Goal: Task Accomplishment & Management: Use online tool/utility

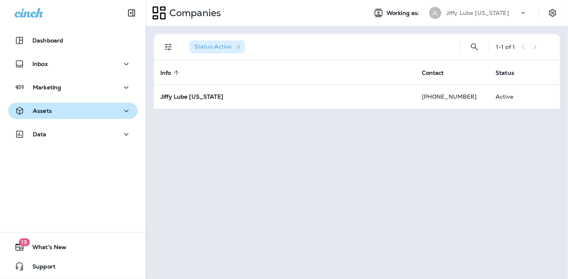
click at [35, 109] on p "Assets" at bounding box center [42, 111] width 19 height 6
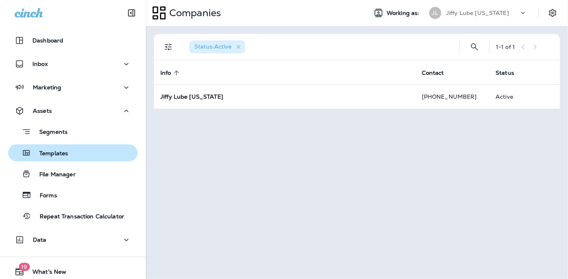
click at [55, 154] on p "Templates" at bounding box center [49, 154] width 37 height 8
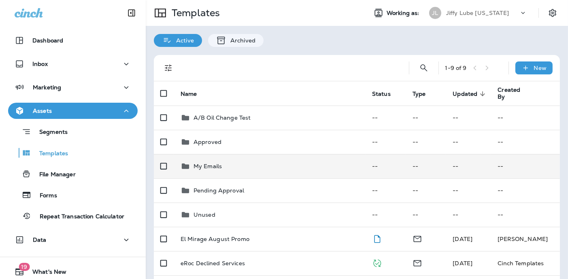
click at [211, 169] on p "My Emails" at bounding box center [208, 166] width 28 height 6
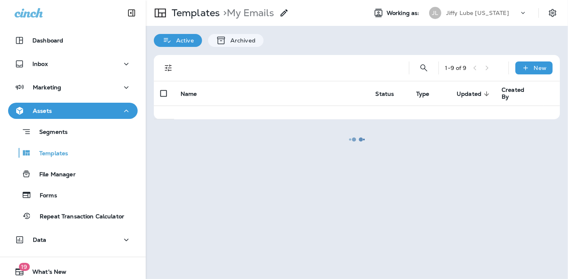
click at [211, 169] on div at bounding box center [357, 140] width 421 height 278
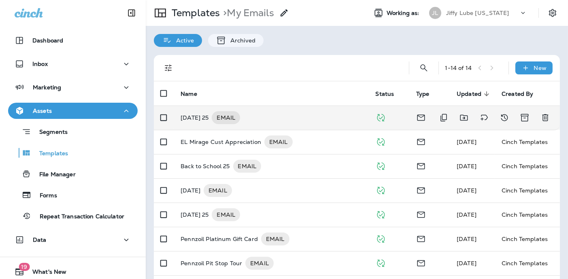
click at [200, 119] on p "[DATE] 25" at bounding box center [195, 117] width 28 height 13
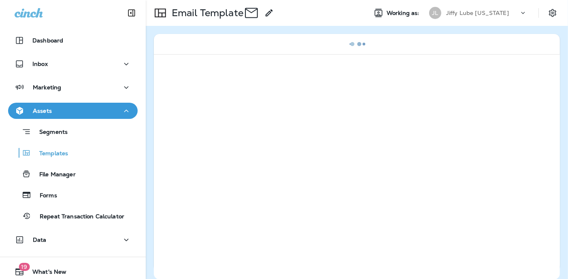
click at [200, 118] on div at bounding box center [357, 167] width 406 height 226
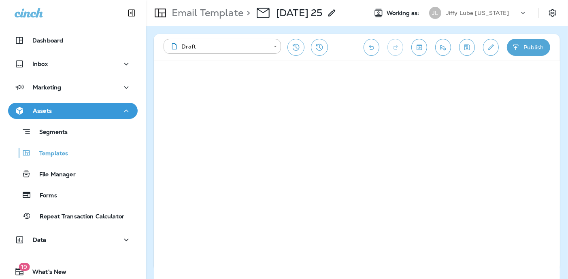
click at [566, 173] on div "**********" at bounding box center [357, 152] width 422 height 253
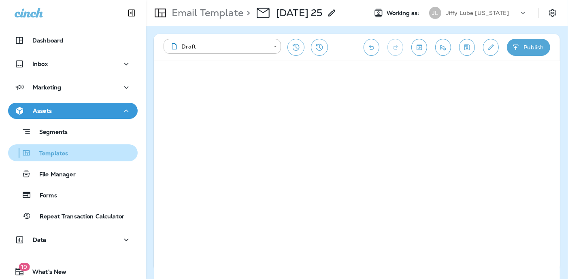
click at [61, 155] on p "Templates" at bounding box center [49, 154] width 37 height 8
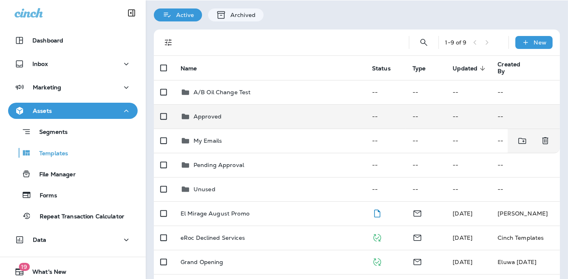
scroll to position [13, 0]
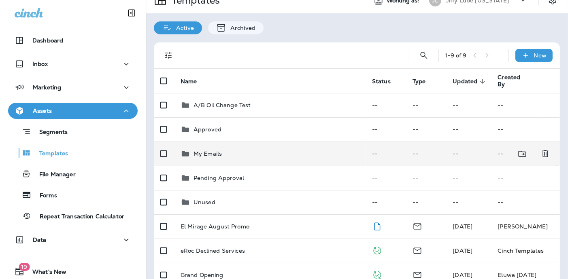
click at [209, 151] on p "My Emails" at bounding box center [208, 154] width 28 height 6
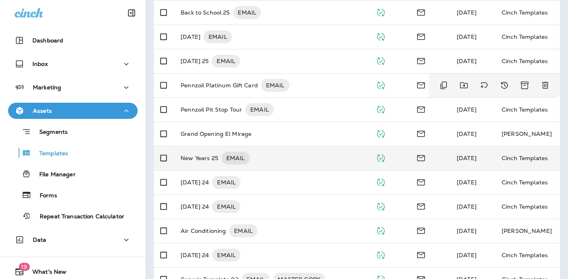
scroll to position [175, 0]
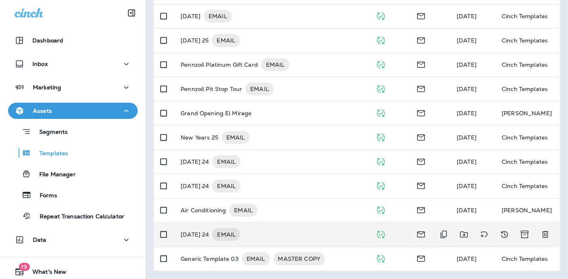
click at [199, 232] on p "[DATE] 24" at bounding box center [195, 234] width 28 height 13
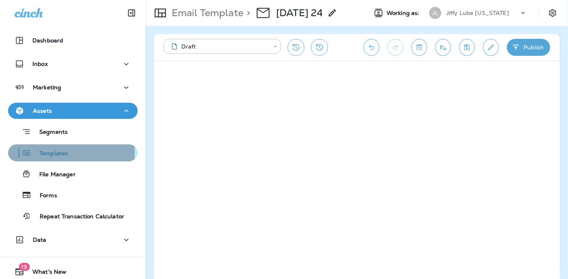
click at [58, 151] on p "Templates" at bounding box center [49, 154] width 37 height 8
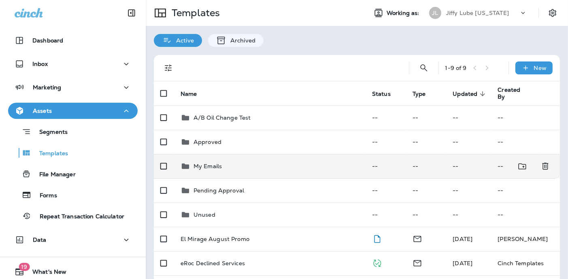
click at [215, 169] on p "My Emails" at bounding box center [208, 166] width 28 height 6
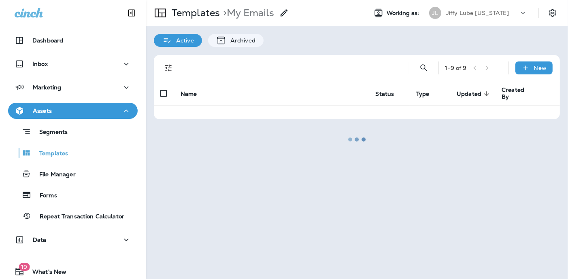
click at [215, 169] on div at bounding box center [357, 140] width 421 height 278
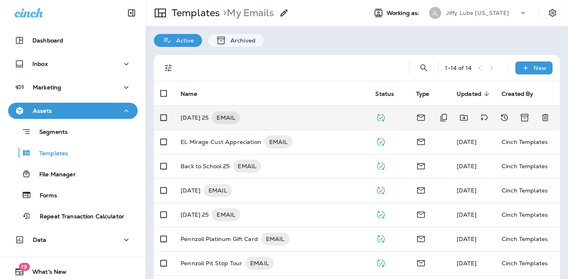
click at [196, 116] on p "[DATE] 25" at bounding box center [195, 117] width 28 height 13
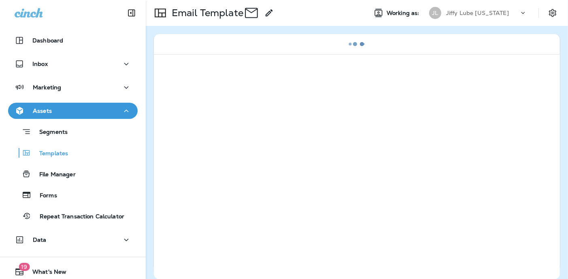
click at [196, 115] on div at bounding box center [357, 167] width 406 height 226
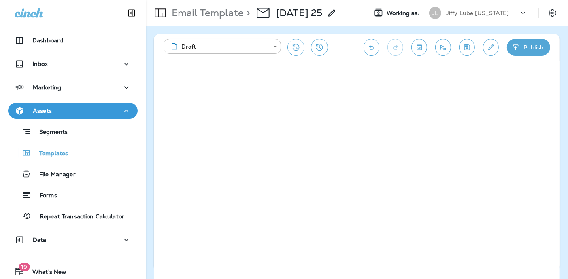
click at [566, 151] on div "**********" at bounding box center [357, 152] width 422 height 253
click at [420, 48] on icon "Toggle preview" at bounding box center [419, 47] width 9 height 8
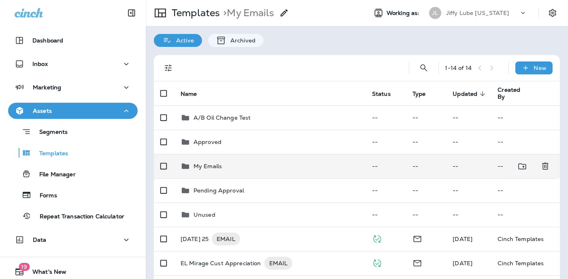
click at [192, 162] on div "My Emails" at bounding box center [270, 167] width 179 height 10
click at [204, 167] on p "My Emails" at bounding box center [208, 166] width 28 height 6
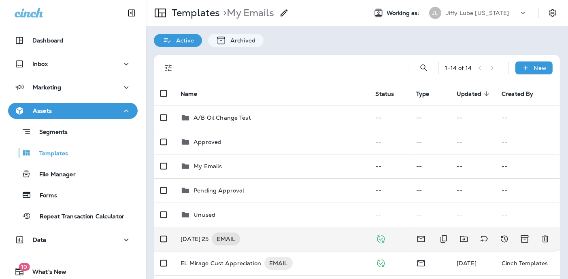
click at [203, 242] on p "[DATE] 25" at bounding box center [195, 239] width 28 height 13
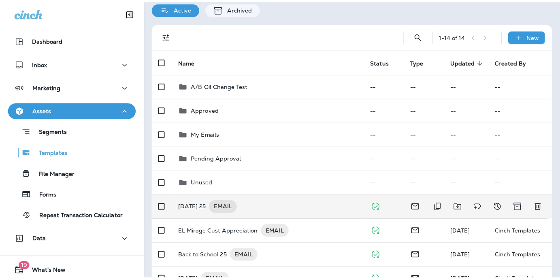
scroll to position [81, 0]
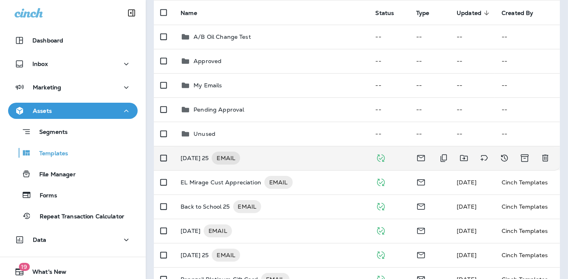
click at [197, 156] on p "[DATE] 25" at bounding box center [195, 158] width 28 height 13
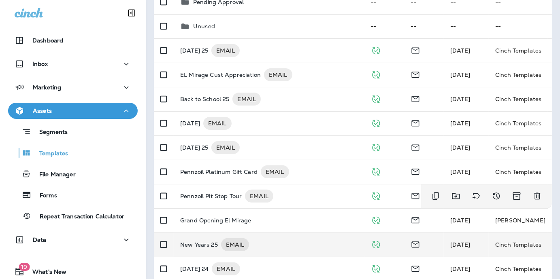
scroll to position [202, 0]
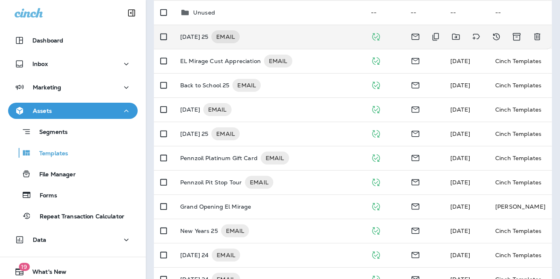
click at [204, 34] on p "[DATE] 25" at bounding box center [194, 36] width 28 height 13
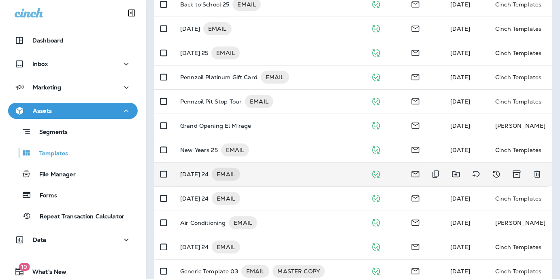
scroll to position [296, 0]
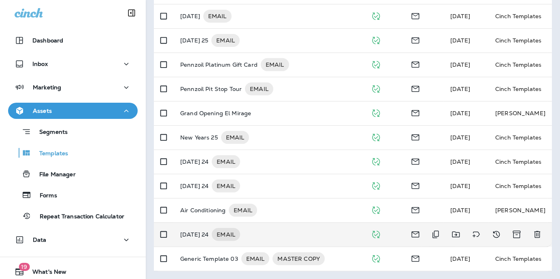
click at [206, 235] on p "[DATE] 24" at bounding box center [194, 234] width 28 height 13
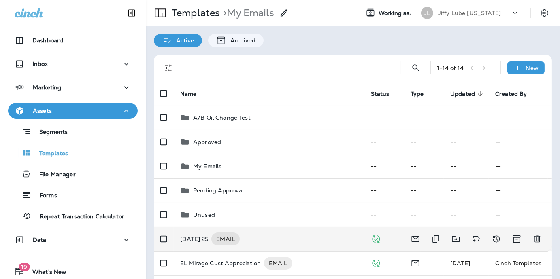
click at [195, 236] on p "[DATE] 25" at bounding box center [194, 239] width 28 height 13
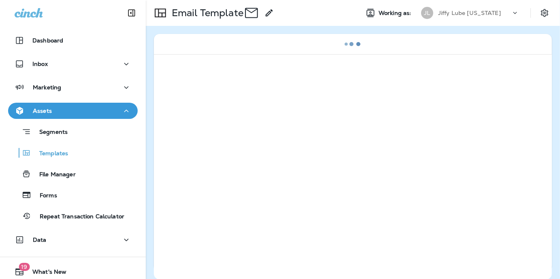
click at [195, 236] on div at bounding box center [353, 167] width 398 height 226
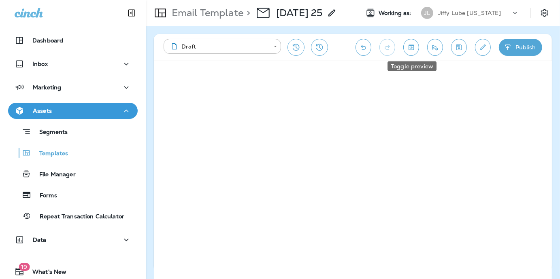
click at [416, 47] on button "Toggle preview" at bounding box center [411, 47] width 16 height 17
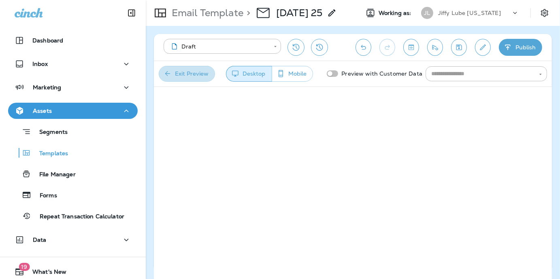
click at [189, 66] on button "Exit Preview" at bounding box center [187, 74] width 56 height 16
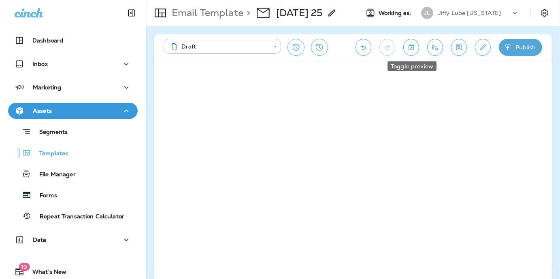
click at [405, 44] on button "Toggle preview" at bounding box center [411, 47] width 16 height 17
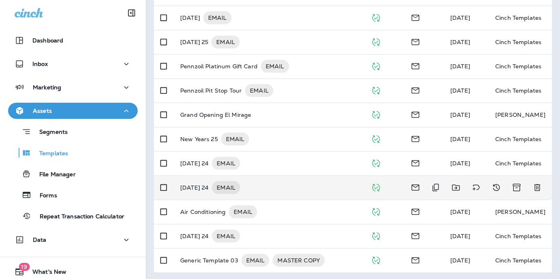
scroll to position [296, 0]
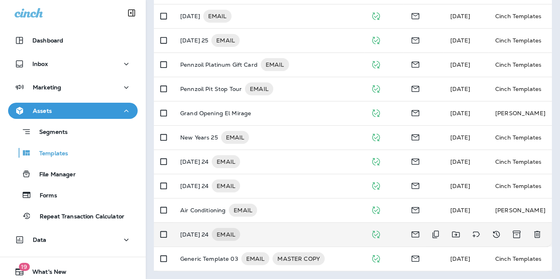
click at [194, 233] on p "[DATE] 24" at bounding box center [194, 234] width 28 height 13
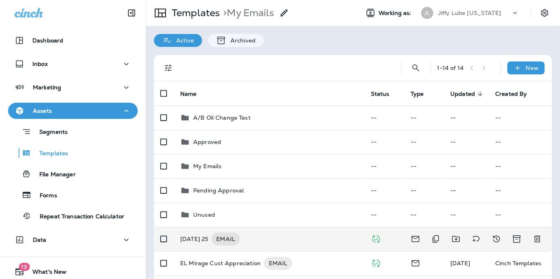
click at [205, 236] on p "[DATE] 25" at bounding box center [194, 239] width 28 height 13
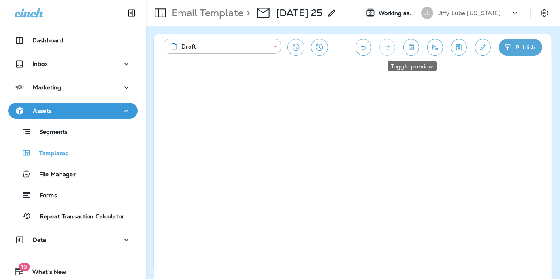
click at [413, 49] on icon "Toggle preview" at bounding box center [411, 47] width 9 height 8
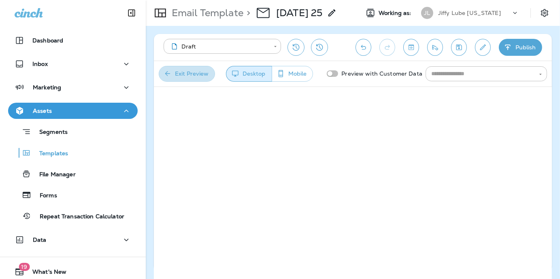
click at [165, 68] on button "Exit Preview" at bounding box center [187, 74] width 56 height 16
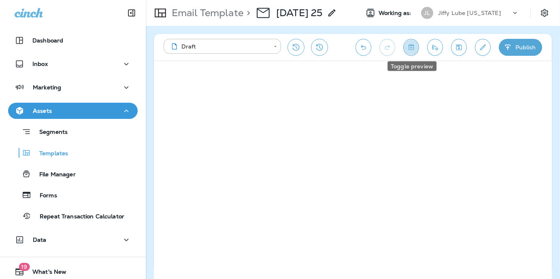
click at [413, 45] on icon "Toggle preview" at bounding box center [411, 47] width 9 height 8
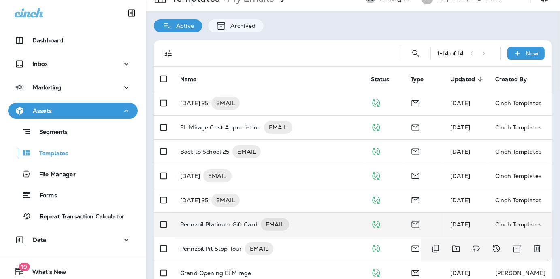
scroll to position [81, 0]
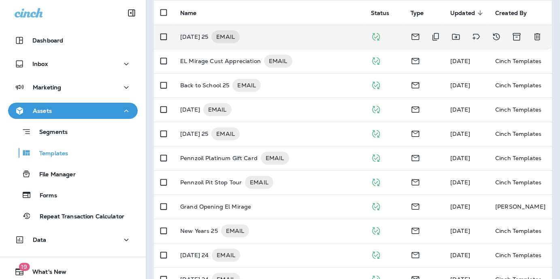
click at [198, 38] on p "[DATE] 25" at bounding box center [194, 36] width 28 height 13
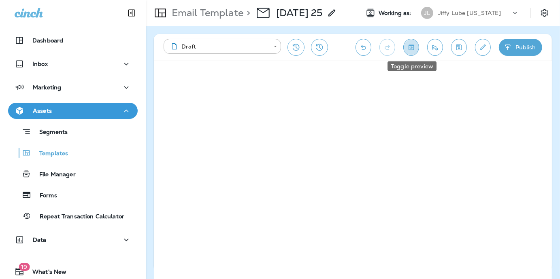
click at [412, 47] on icon "Toggle preview" at bounding box center [411, 47] width 9 height 8
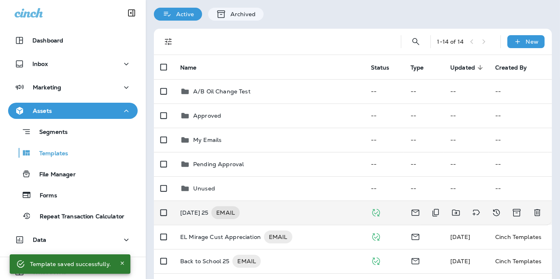
scroll to position [40, 0]
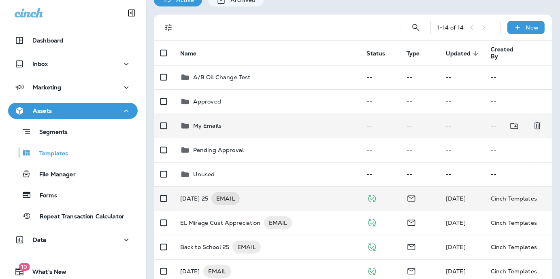
click at [199, 126] on p "My Emails" at bounding box center [207, 126] width 28 height 6
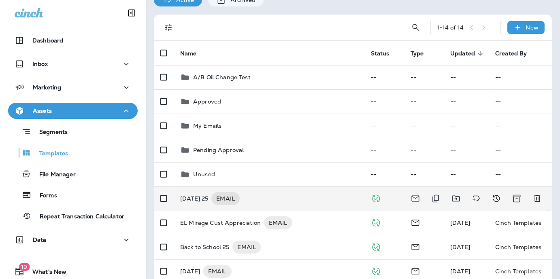
click at [207, 197] on p "[DATE] 25" at bounding box center [194, 198] width 28 height 13
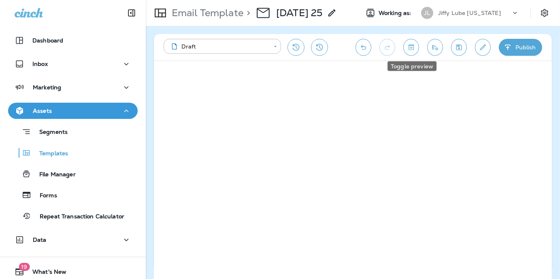
click at [412, 46] on icon "Toggle preview" at bounding box center [411, 47] width 9 height 8
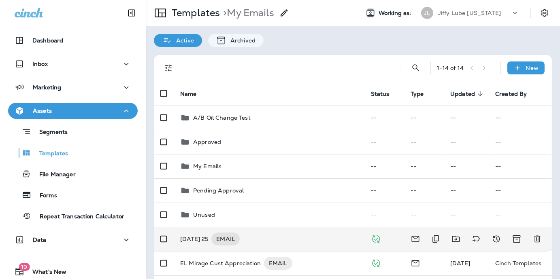
click at [194, 236] on p "[DATE] 25" at bounding box center [194, 239] width 28 height 13
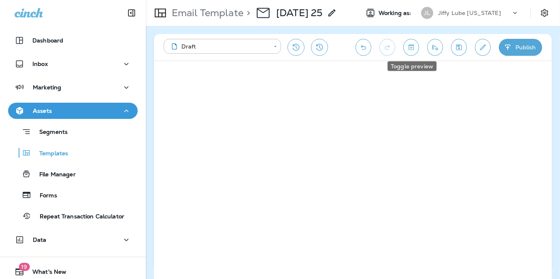
click at [410, 45] on icon "Toggle preview" at bounding box center [411, 47] width 5 height 5
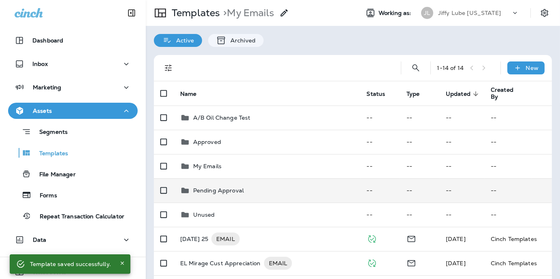
scroll to position [40, 0]
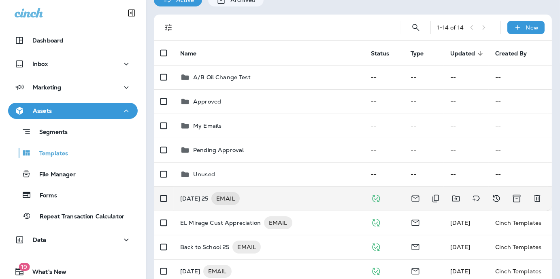
click at [206, 195] on p "[DATE] 25" at bounding box center [194, 198] width 28 height 13
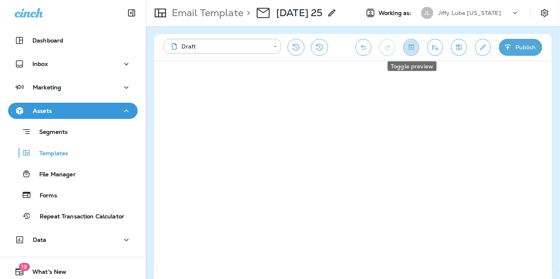
click at [409, 47] on icon "Toggle preview" at bounding box center [411, 47] width 5 height 5
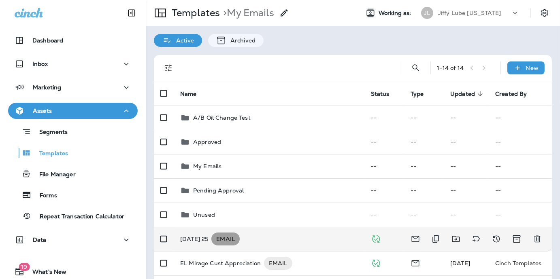
click at [232, 241] on span "EMAIL" at bounding box center [225, 239] width 28 height 8
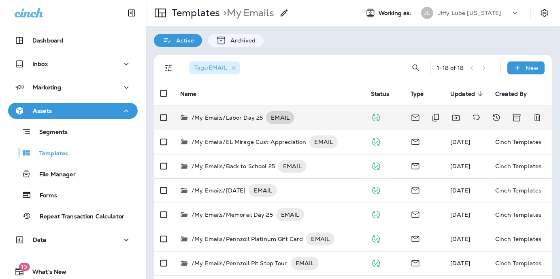
click at [283, 120] on span "EMAIL" at bounding box center [280, 118] width 28 height 8
click at [281, 117] on span "EMAIL" at bounding box center [280, 118] width 28 height 8
click at [244, 117] on p "/My Emails/Labor Day 25" at bounding box center [227, 117] width 71 height 13
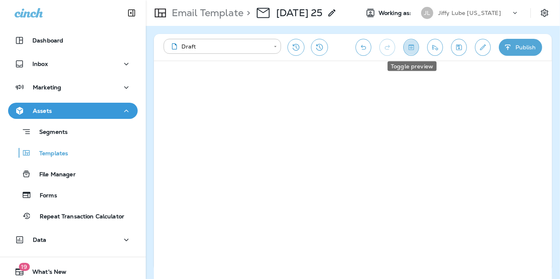
click at [413, 50] on icon "Toggle preview" at bounding box center [411, 47] width 9 height 8
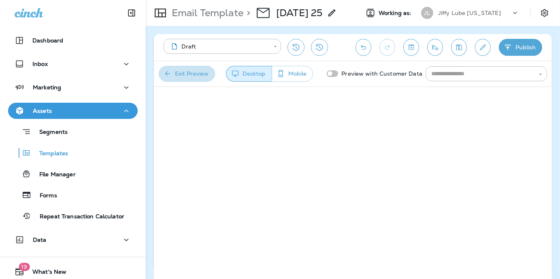
click at [185, 72] on button "Exit Preview" at bounding box center [187, 74] width 56 height 16
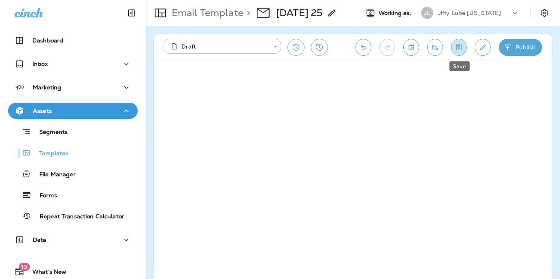
click at [460, 46] on icon "Save" at bounding box center [459, 47] width 9 height 8
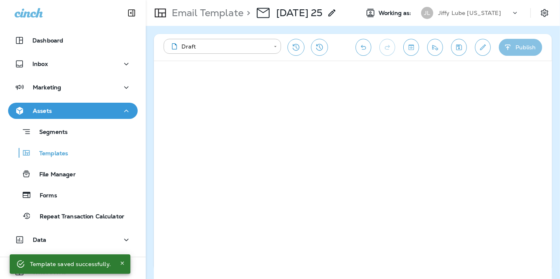
click at [522, 45] on button "Publish" at bounding box center [520, 47] width 43 height 17
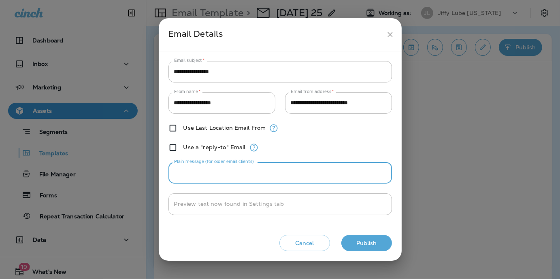
click at [292, 169] on input "Plain message (for older email clients)" at bounding box center [280, 172] width 224 height 21
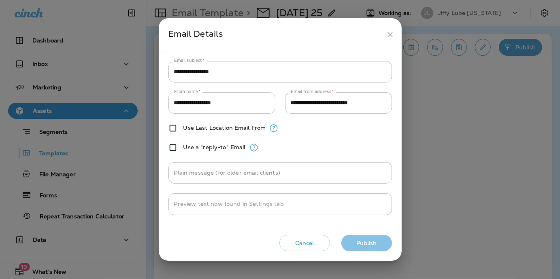
click at [361, 240] on button "Publish" at bounding box center [366, 243] width 51 height 17
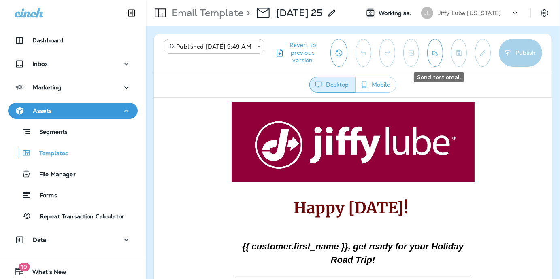
click at [438, 53] on icon "Send test email" at bounding box center [435, 53] width 6 height 5
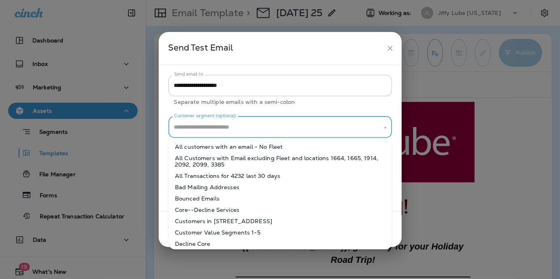
click at [297, 126] on input "Customer segment (optional)" at bounding box center [274, 127] width 204 height 14
click at [237, 144] on li "All customers with an email - No Fleet" at bounding box center [280, 146] width 224 height 11
type input "**********"
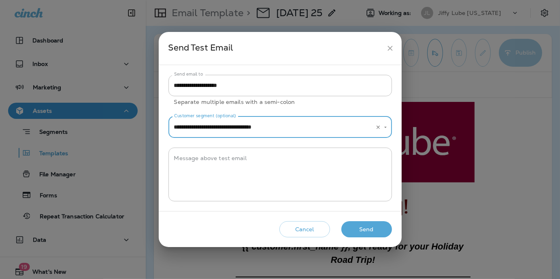
click at [356, 225] on button "Send" at bounding box center [366, 229] width 51 height 17
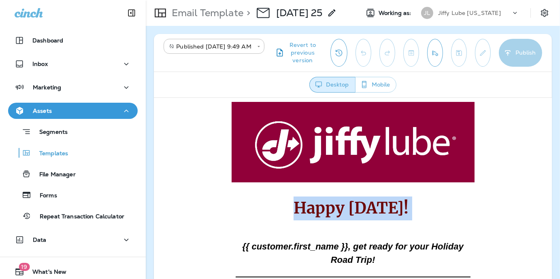
drag, startPoint x: 420, startPoint y: 205, endPoint x: 270, endPoint y: 207, distance: 149.8
click at [270, 207] on p "Happy [DATE]!" at bounding box center [352, 208] width 231 height 24
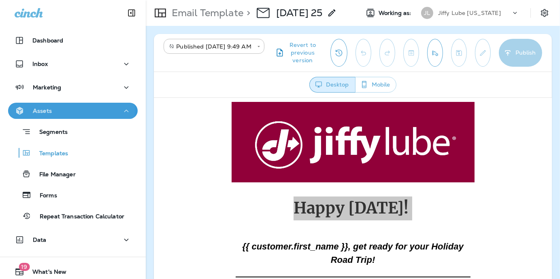
click at [47, 109] on p "Assets" at bounding box center [42, 111] width 19 height 6
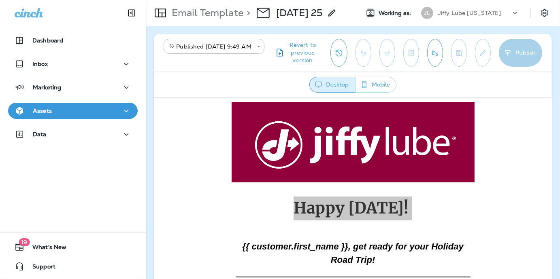
click at [44, 112] on p "Assets" at bounding box center [42, 111] width 19 height 6
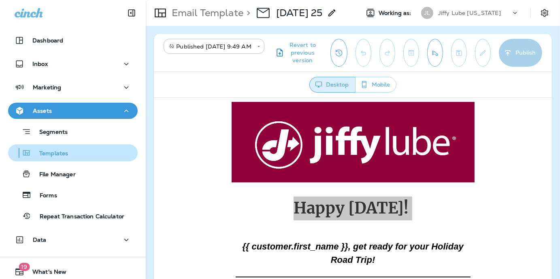
click at [45, 153] on p "Templates" at bounding box center [49, 154] width 37 height 8
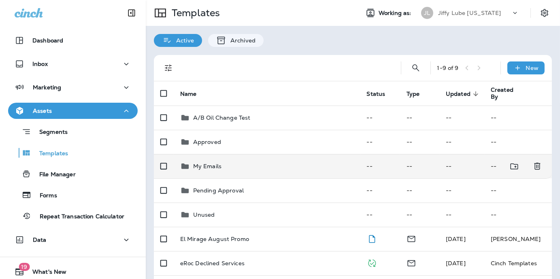
click at [204, 165] on p "My Emails" at bounding box center [207, 166] width 28 height 6
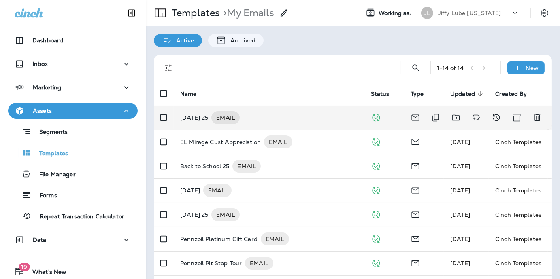
click at [207, 117] on p "[DATE] 25" at bounding box center [194, 117] width 28 height 13
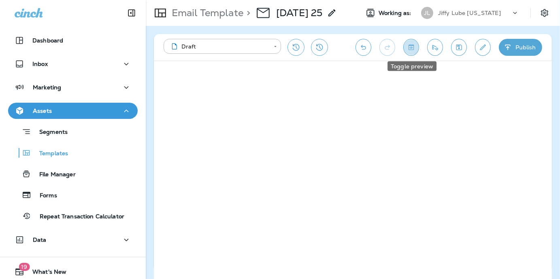
click at [413, 49] on icon "Toggle preview" at bounding box center [411, 47] width 5 height 5
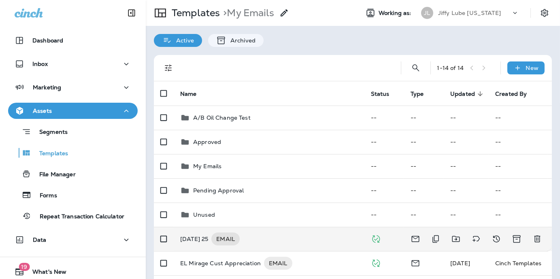
click at [197, 238] on p "[DATE] 25" at bounding box center [194, 239] width 28 height 13
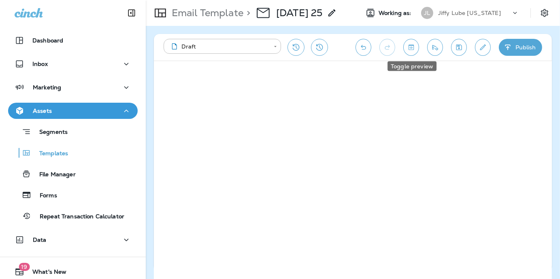
click at [411, 42] on button "Toggle preview" at bounding box center [411, 47] width 16 height 17
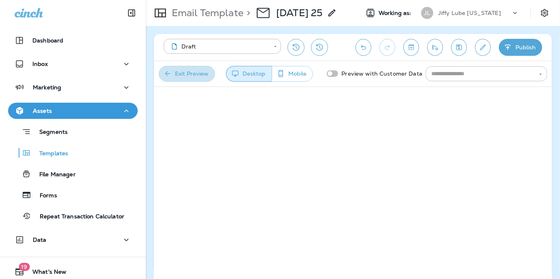
click at [177, 70] on button "Exit Preview" at bounding box center [187, 74] width 56 height 16
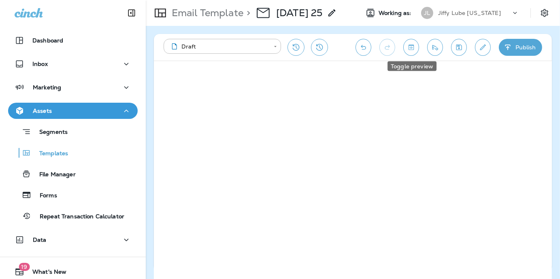
click at [413, 49] on icon "Toggle preview" at bounding box center [411, 47] width 9 height 8
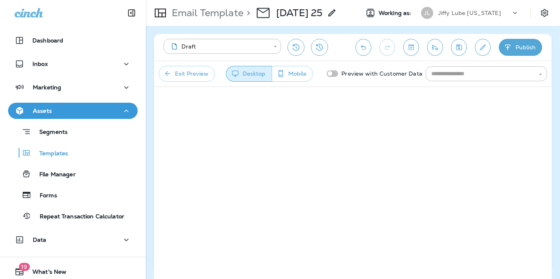
click at [192, 72] on button "Exit Preview" at bounding box center [187, 74] width 56 height 16
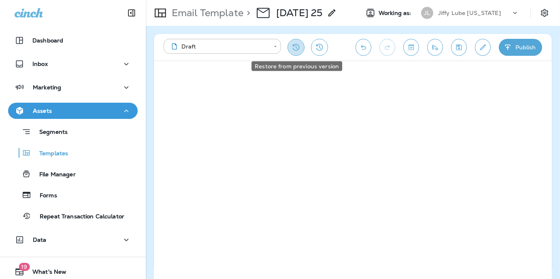
click at [297, 46] on icon "Restore from previous version" at bounding box center [296, 48] width 10 height 10
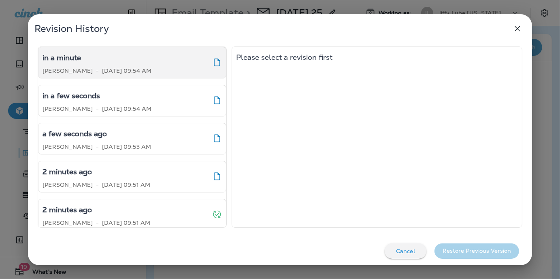
click at [128, 72] on p "[DATE] 09:54 AM" at bounding box center [126, 71] width 49 height 6
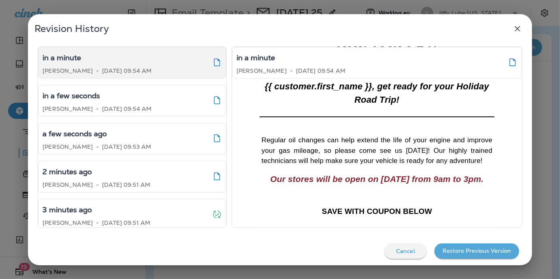
scroll to position [202, 0]
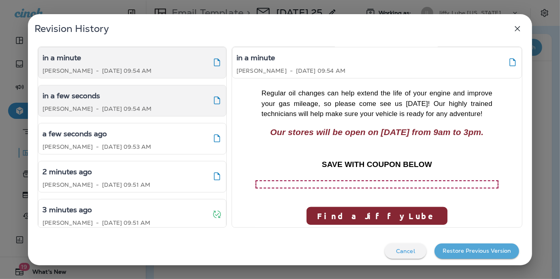
click at [138, 101] on div "in a few seconds" at bounding box center [97, 95] width 109 height 13
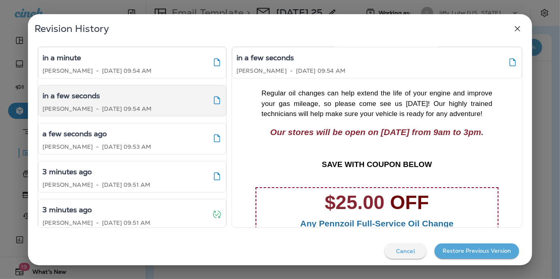
click at [458, 251] on button "Restore Previous Version" at bounding box center [476, 251] width 85 height 15
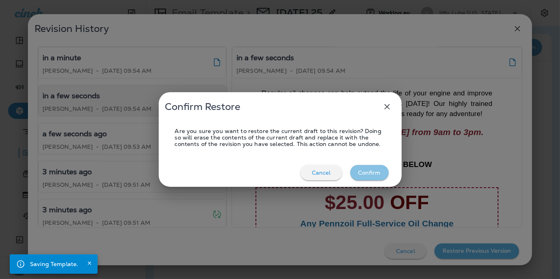
click at [373, 173] on button "Confirm" at bounding box center [369, 172] width 38 height 15
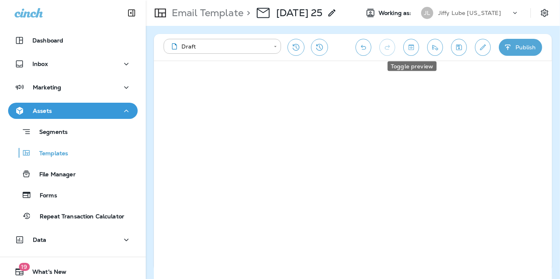
click at [415, 45] on icon "Toggle preview" at bounding box center [411, 47] width 9 height 8
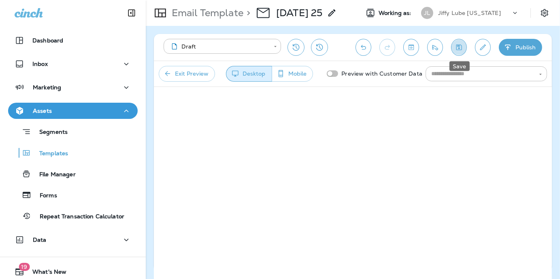
click at [460, 47] on icon "Save" at bounding box center [459, 47] width 9 height 8
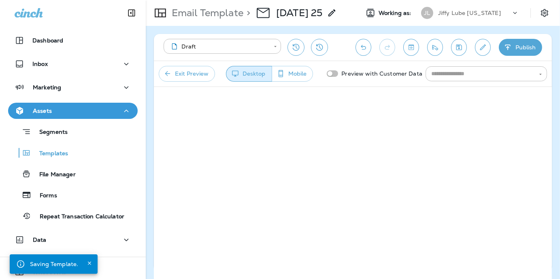
click at [516, 46] on button "Publish" at bounding box center [520, 47] width 43 height 17
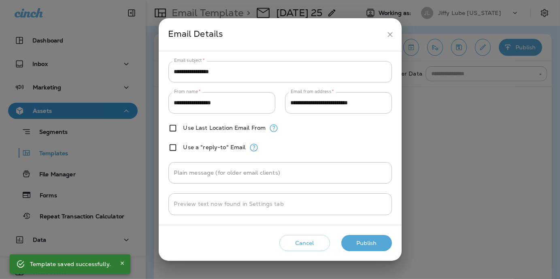
click at [366, 237] on button "Publish" at bounding box center [366, 243] width 51 height 17
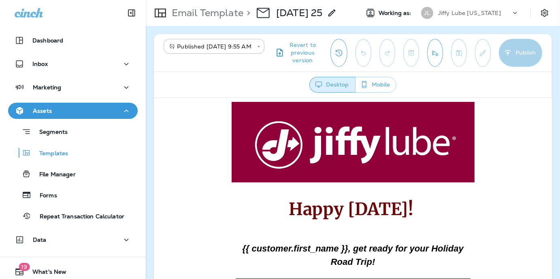
scroll to position [0, 0]
click at [436, 52] on icon "Send test email" at bounding box center [435, 53] width 6 height 5
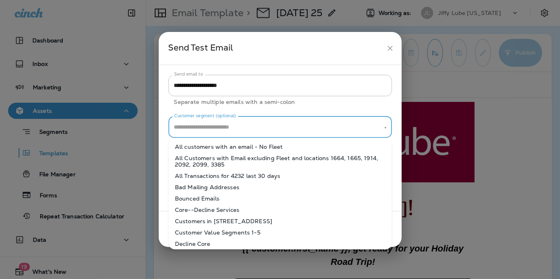
click at [256, 131] on input "Customer segment (optional)" at bounding box center [274, 127] width 204 height 14
click at [228, 147] on li "All customers with an email - No Fleet" at bounding box center [280, 146] width 224 height 11
type input "**********"
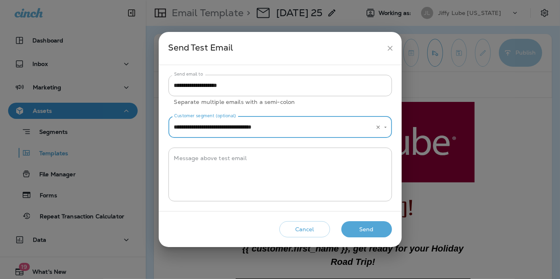
click at [366, 230] on button "Send" at bounding box center [366, 229] width 51 height 17
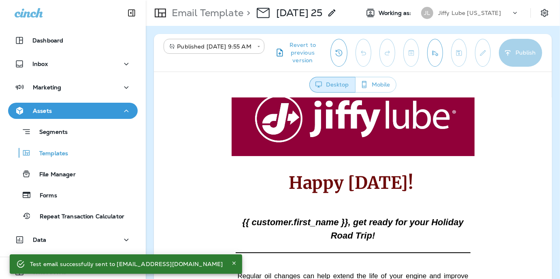
scroll to position [40, 0]
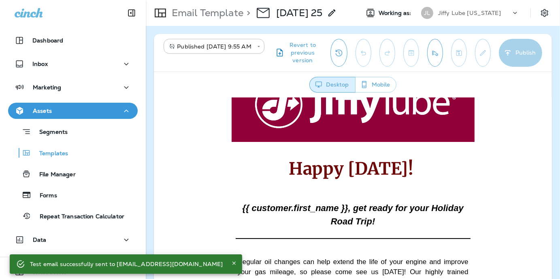
click at [345, 238] on p at bounding box center [352, 238] width 235 height 1
click at [343, 235] on td at bounding box center [352, 238] width 243 height 9
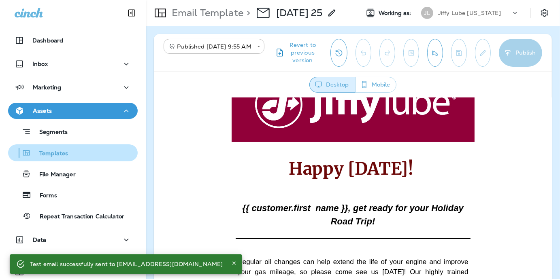
click at [50, 149] on div "Templates" at bounding box center [39, 153] width 57 height 12
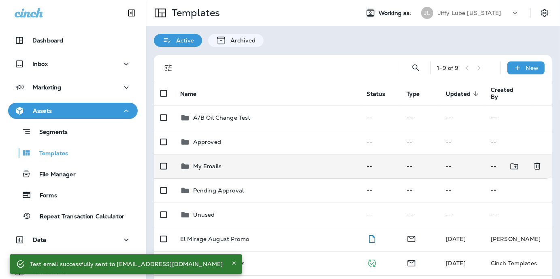
click at [227, 170] on div "My Emails" at bounding box center [267, 167] width 174 height 10
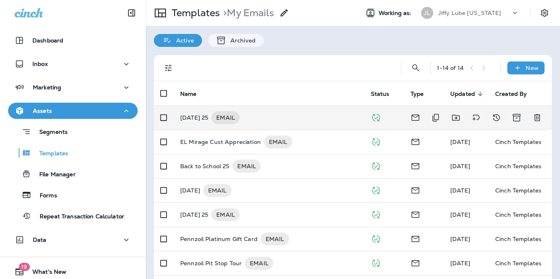
click at [199, 115] on p "[DATE] 25" at bounding box center [194, 117] width 28 height 13
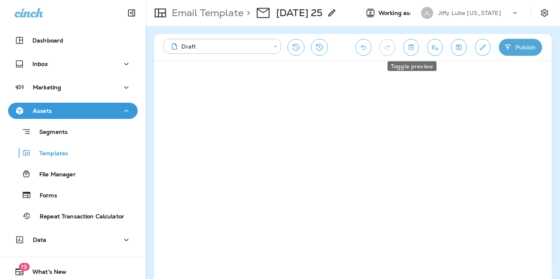
click at [414, 47] on icon "Toggle preview" at bounding box center [411, 47] width 5 height 5
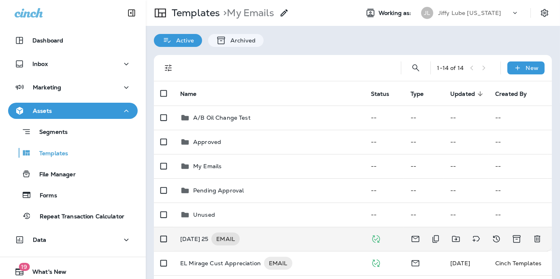
click at [208, 237] on p "[DATE] 25" at bounding box center [194, 239] width 28 height 13
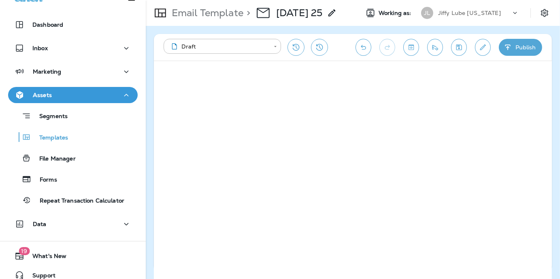
scroll to position [24, 0]
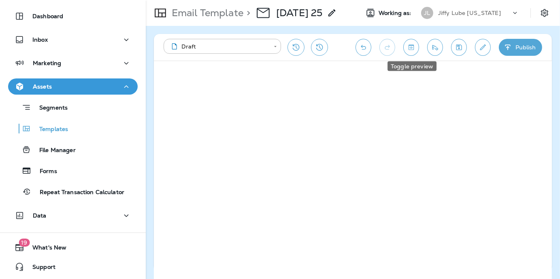
click at [412, 45] on icon "Toggle preview" at bounding box center [411, 47] width 5 height 5
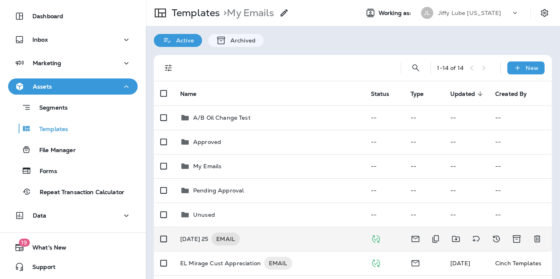
click at [204, 237] on p "[DATE] 25" at bounding box center [194, 239] width 28 height 13
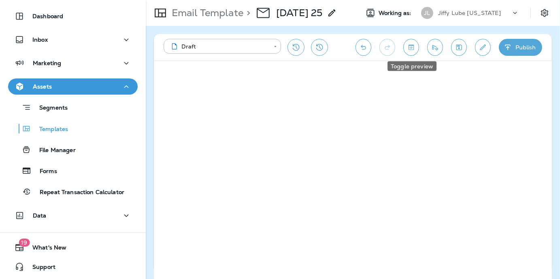
click at [407, 45] on icon "Toggle preview" at bounding box center [411, 47] width 9 height 8
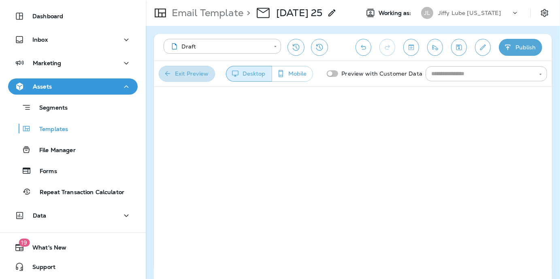
click at [200, 73] on button "Exit Preview" at bounding box center [187, 74] width 56 height 16
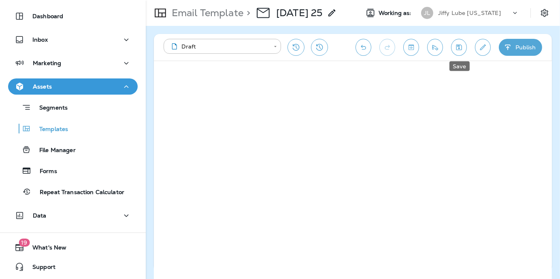
click at [457, 47] on icon "Save" at bounding box center [459, 48] width 6 height 6
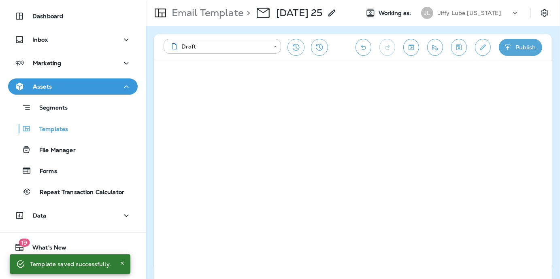
click at [509, 43] on button "Publish" at bounding box center [520, 47] width 43 height 17
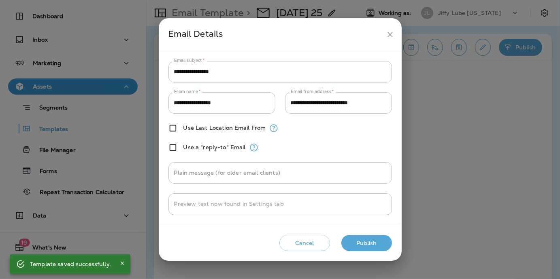
click at [364, 242] on button "Publish" at bounding box center [366, 243] width 51 height 17
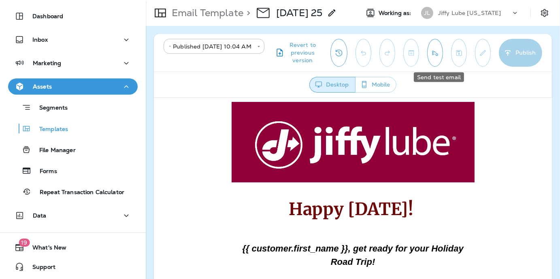
click at [441, 47] on button "Send test email" at bounding box center [435, 53] width 16 height 28
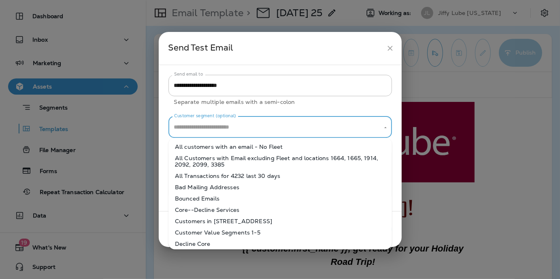
click at [265, 123] on input "Customer segment (optional)" at bounding box center [274, 127] width 204 height 14
click at [237, 145] on li "All customers with an email - No Fleet" at bounding box center [280, 146] width 224 height 11
type input "**********"
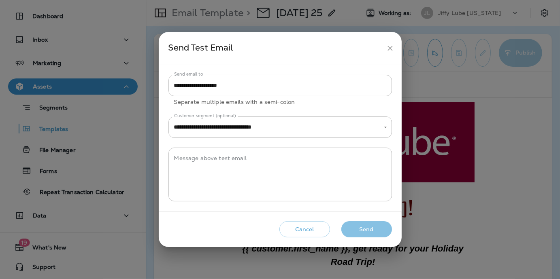
click at [373, 234] on button "Send" at bounding box center [366, 229] width 51 height 17
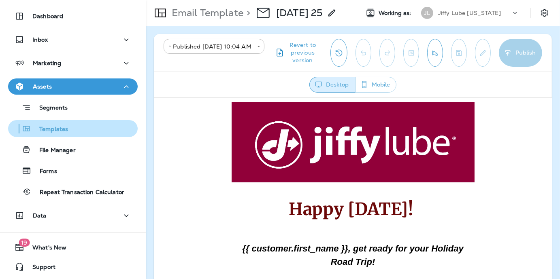
click at [55, 129] on p "Templates" at bounding box center [49, 130] width 37 height 8
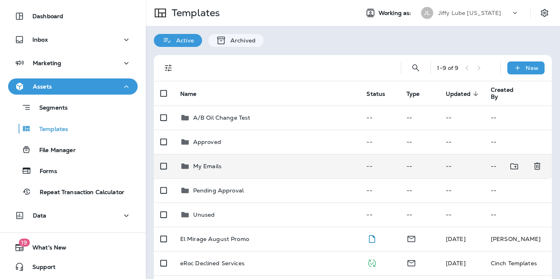
click at [207, 166] on p "My Emails" at bounding box center [207, 166] width 28 height 6
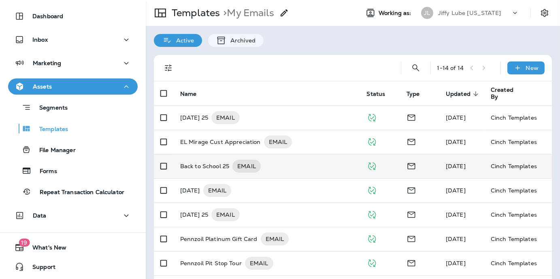
click at [204, 165] on p "Back to School 25" at bounding box center [204, 166] width 49 height 13
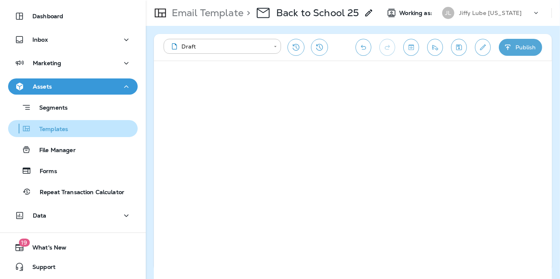
click at [60, 127] on p "Templates" at bounding box center [49, 130] width 37 height 8
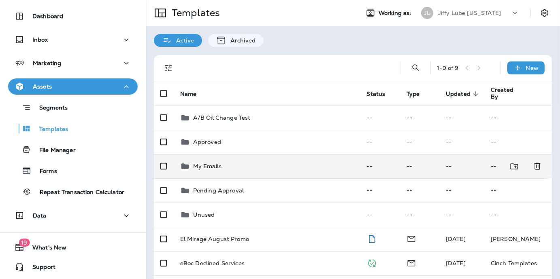
click at [207, 166] on p "My Emails" at bounding box center [207, 166] width 28 height 6
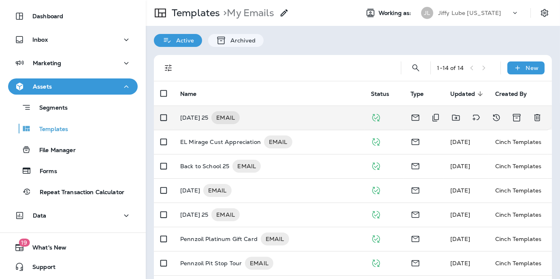
click at [199, 119] on p "[DATE] 25" at bounding box center [194, 117] width 28 height 13
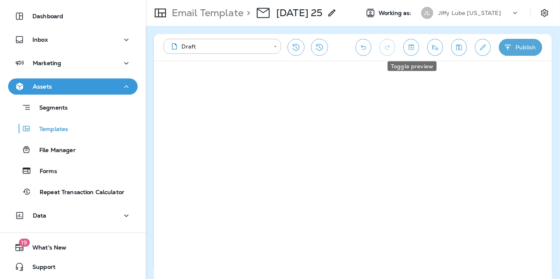
click at [412, 45] on icon "Toggle preview" at bounding box center [411, 47] width 5 height 5
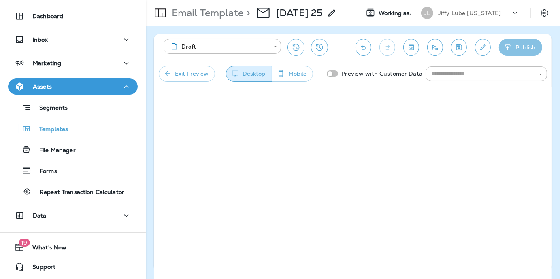
click at [513, 48] on button "Publish" at bounding box center [520, 47] width 43 height 17
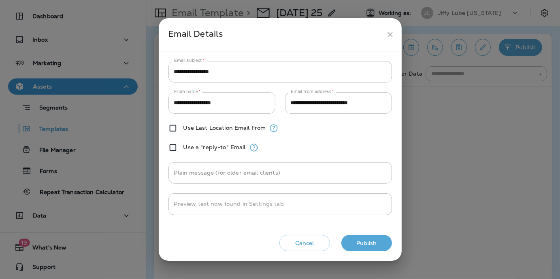
click at [372, 249] on button "Publish" at bounding box center [366, 243] width 51 height 17
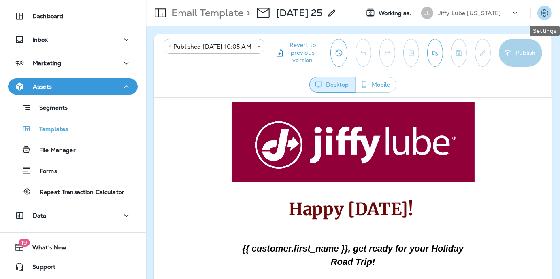
click at [547, 15] on icon "Settings" at bounding box center [545, 13] width 10 height 10
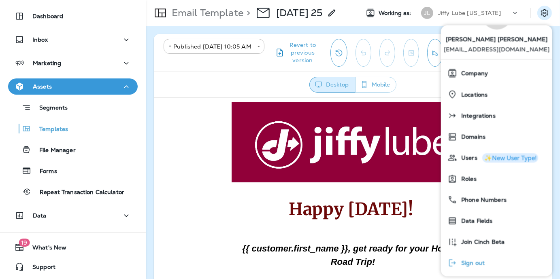
scroll to position [44, 0]
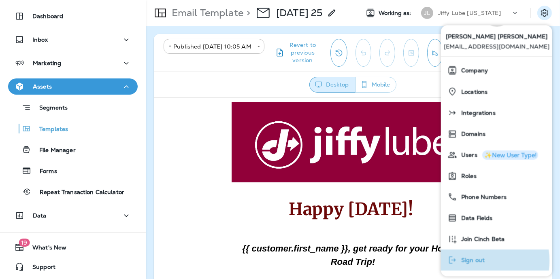
click at [471, 261] on span "Sign out" at bounding box center [471, 261] width 28 height 7
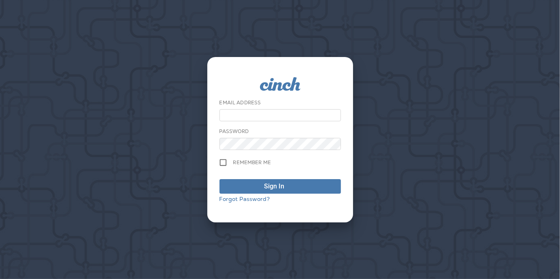
type input "**********"
